Goal: Task Accomplishment & Management: Use online tool/utility

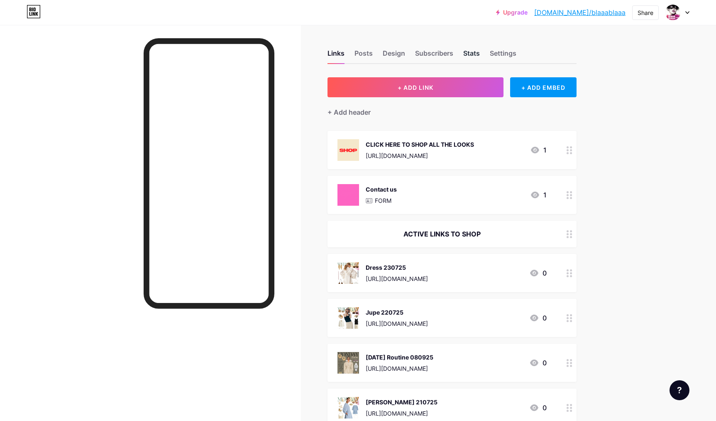
click at [469, 55] on div "Stats" at bounding box center [471, 55] width 17 height 15
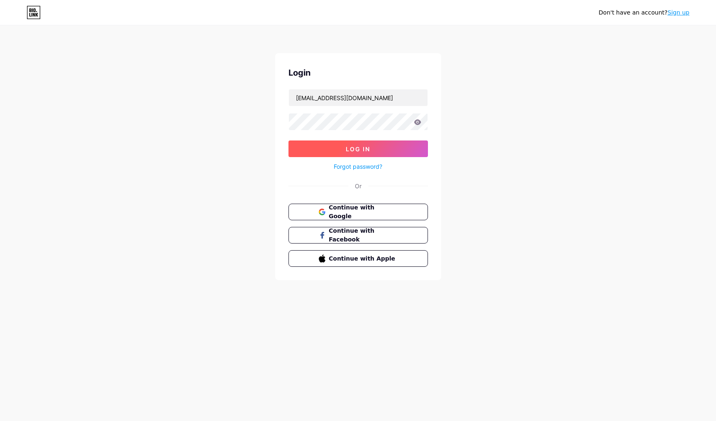
click at [355, 148] on span "Log In" at bounding box center [358, 148] width 24 height 7
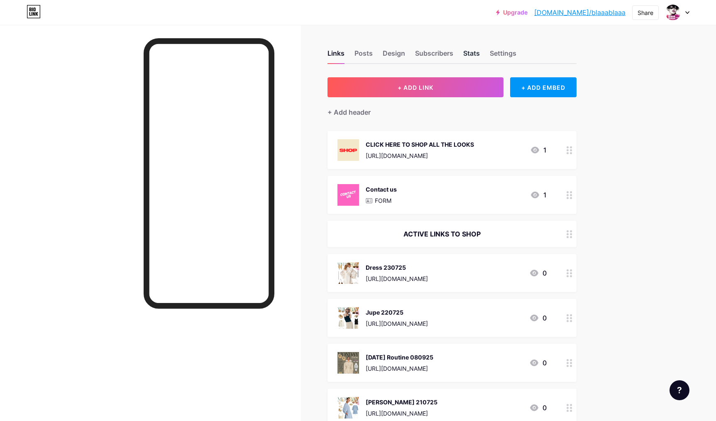
click at [469, 53] on div "Stats" at bounding box center [471, 55] width 17 height 15
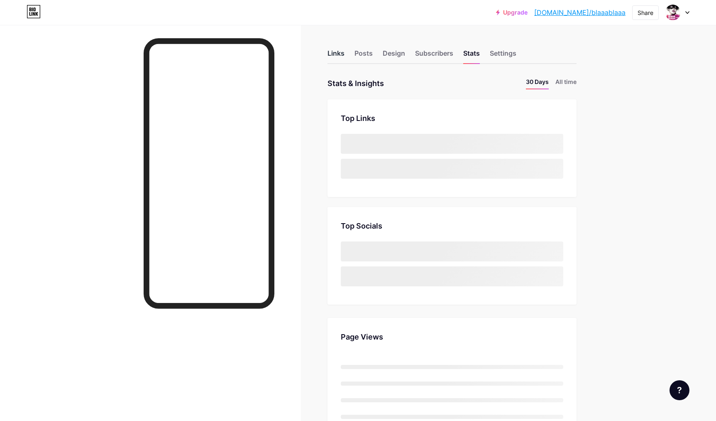
click at [339, 54] on div "Links" at bounding box center [336, 55] width 17 height 15
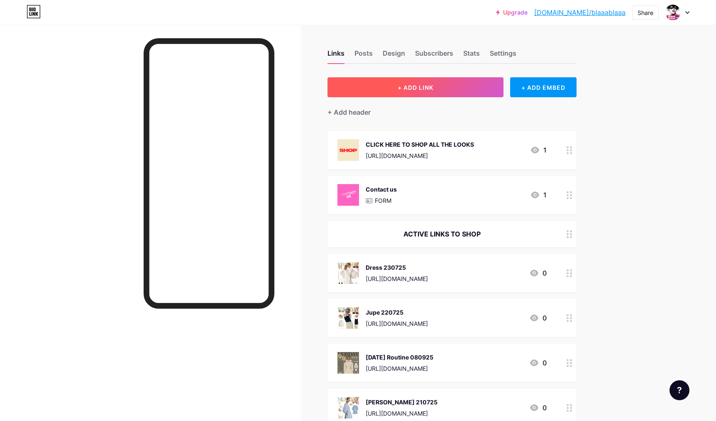
click at [402, 90] on span "+ ADD LINK" at bounding box center [416, 87] width 36 height 7
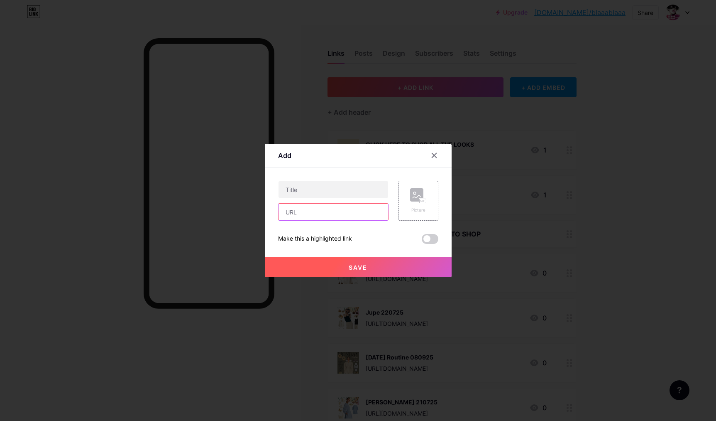
click at [303, 213] on input "text" at bounding box center [334, 211] width 110 height 17
paste input "[URL][DOMAIN_NAME]"
type input "[URL][DOMAIN_NAME]"
drag, startPoint x: 384, startPoint y: 211, endPoint x: 278, endPoint y: 198, distance: 107.5
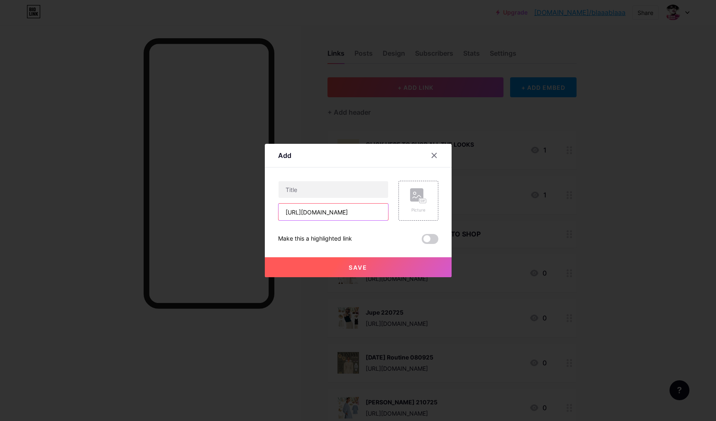
click at [278, 203] on div "[URL][DOMAIN_NAME]" at bounding box center [333, 211] width 110 height 17
click at [289, 191] on input "text" at bounding box center [334, 189] width 110 height 17
click at [303, 190] on input "text" at bounding box center [334, 189] width 110 height 17
click at [307, 191] on input "text" at bounding box center [334, 189] width 110 height 17
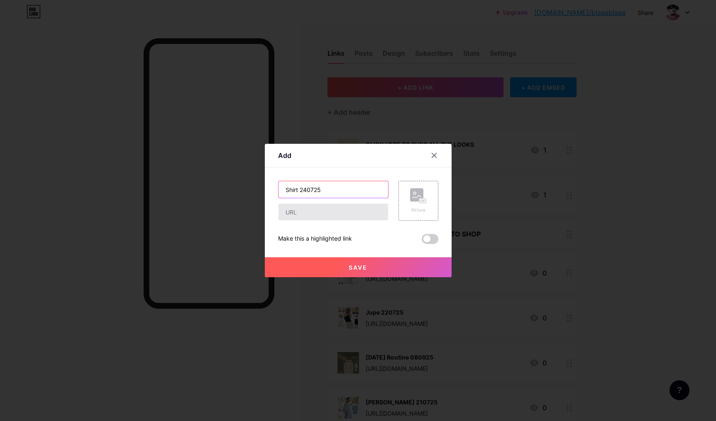
type input "Shirt 240725"
click at [302, 215] on input "text" at bounding box center [334, 211] width 110 height 17
click at [315, 216] on input "text" at bounding box center [334, 211] width 110 height 17
paste input "[URL][DOMAIN_NAME]"
type input "[URL][DOMAIN_NAME]"
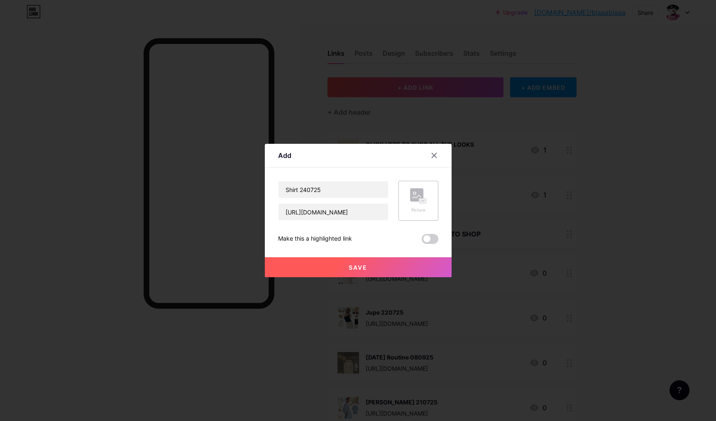
click at [421, 198] on rect at bounding box center [422, 200] width 7 height 5
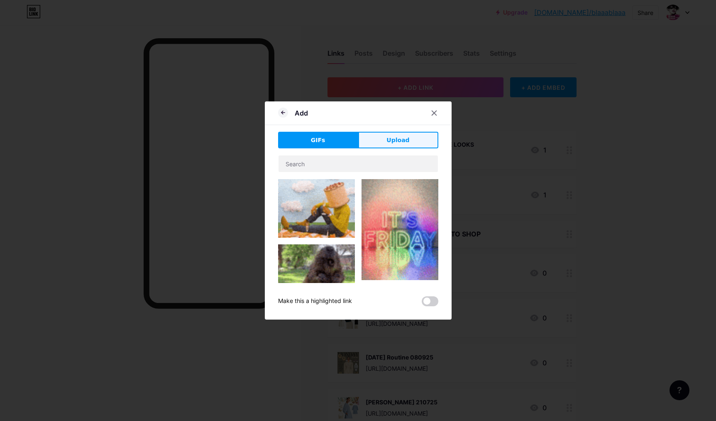
click at [409, 142] on button "Upload" at bounding box center [398, 140] width 80 height 17
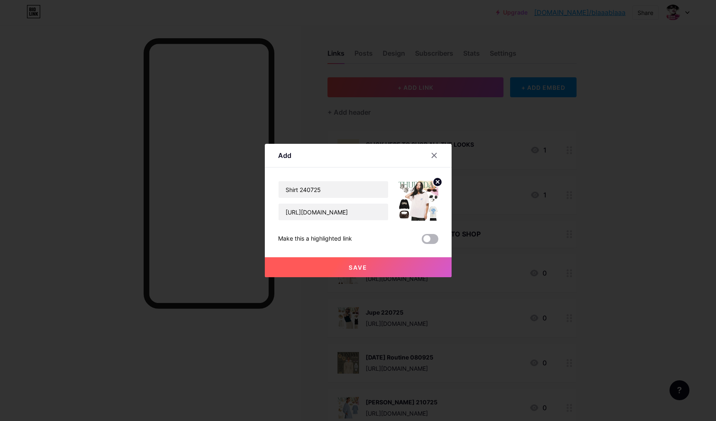
click at [431, 238] on span at bounding box center [430, 239] width 17 height 10
click at [422, 241] on input "checkbox" at bounding box center [422, 241] width 0 height 0
click at [426, 239] on span at bounding box center [430, 239] width 17 height 10
click at [422, 241] on input "checkbox" at bounding box center [422, 241] width 0 height 0
drag, startPoint x: 370, startPoint y: 267, endPoint x: 405, endPoint y: 267, distance: 34.9
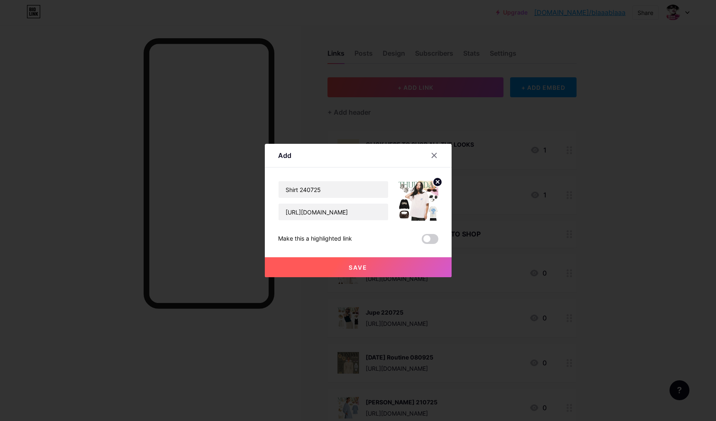
click at [370, 267] on button "Save" at bounding box center [358, 267] width 187 height 20
